Goal: Find specific page/section: Find specific page/section

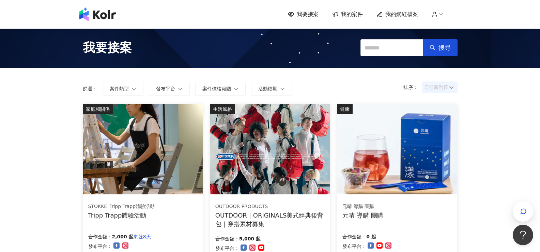
click at [446, 88] on span "日期新到舊" at bounding box center [439, 87] width 31 height 10
click at [445, 126] on div "日期新到舊" at bounding box center [439, 124] width 25 height 7
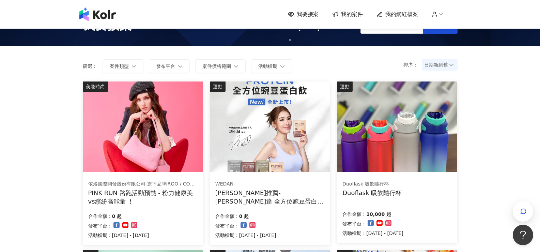
scroll to position [68, 0]
